Goal: Task Accomplishment & Management: Manage account settings

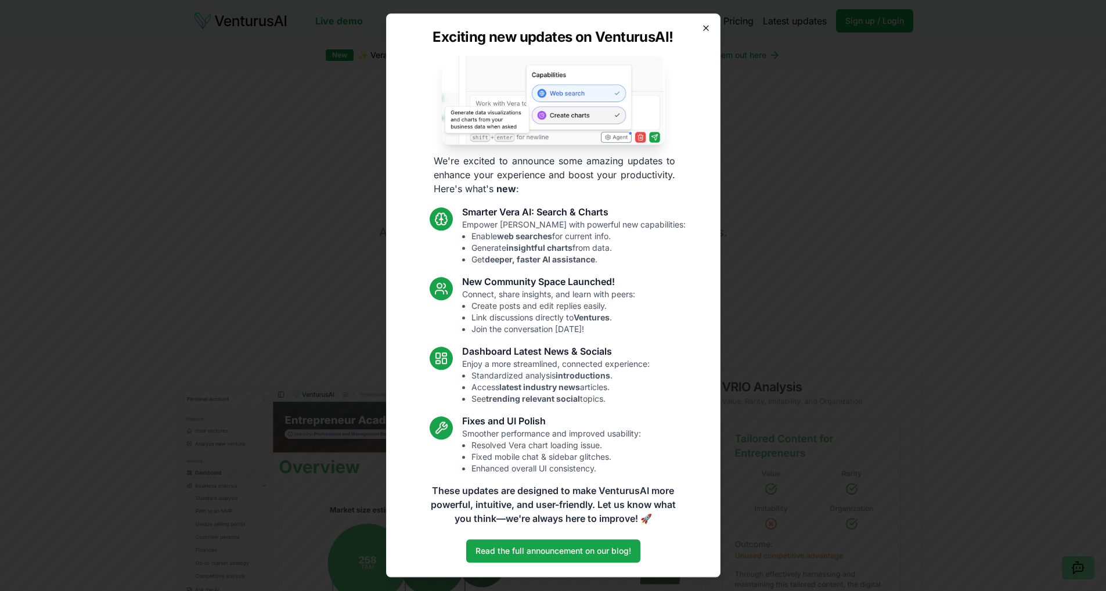
click at [708, 28] on icon "button" at bounding box center [705, 27] width 9 height 9
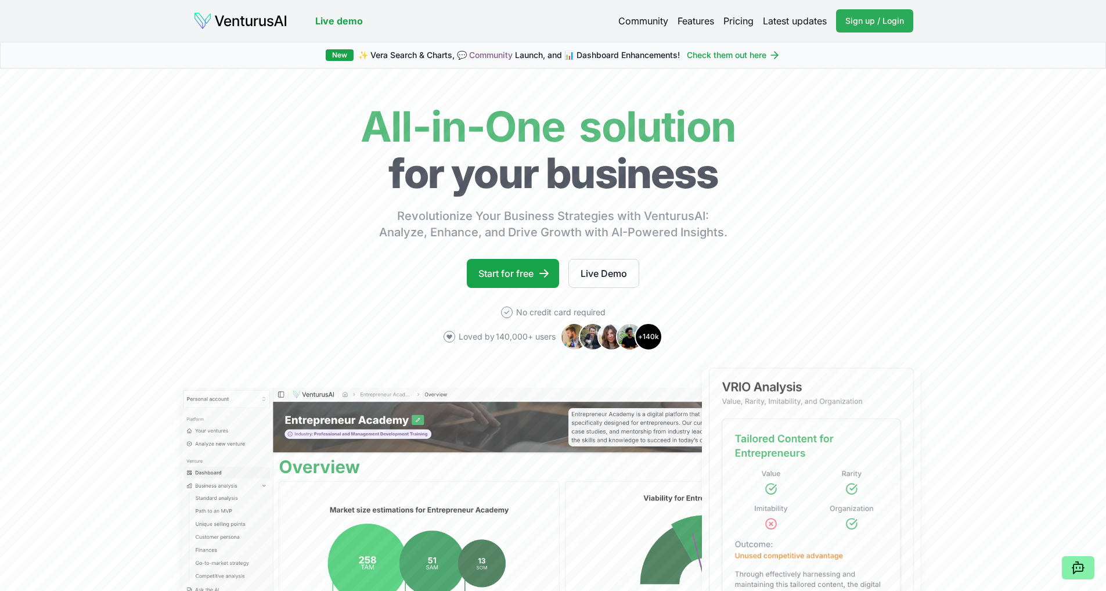
click at [874, 22] on span "Sign up / Login" at bounding box center [874, 21] width 59 height 12
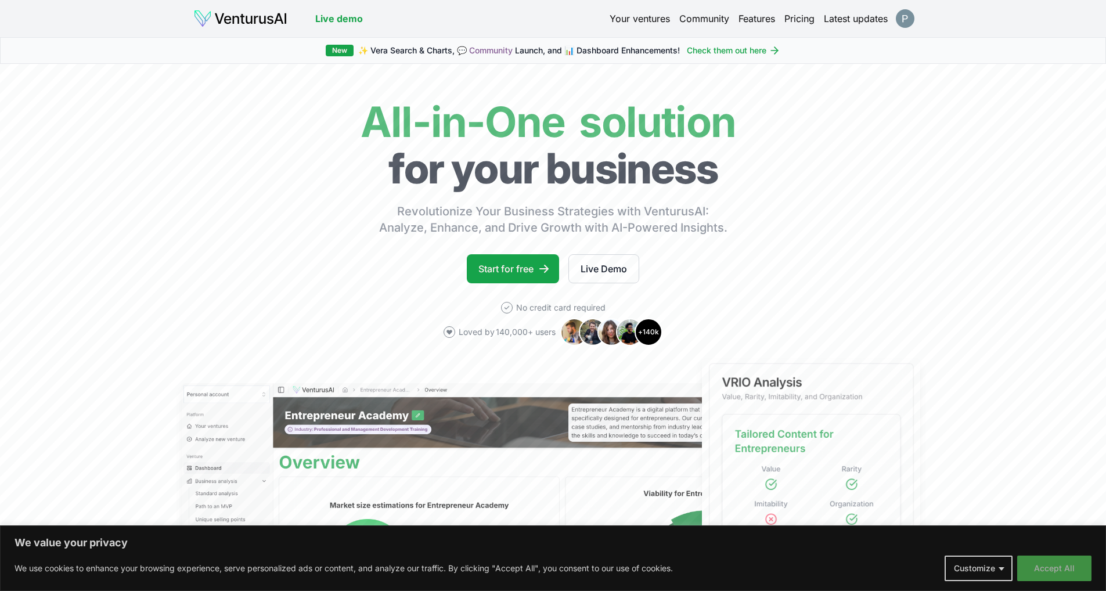
click at [1056, 558] on button "Accept All" at bounding box center [1054, 568] width 74 height 26
